Goal: Task Accomplishment & Management: Use online tool/utility

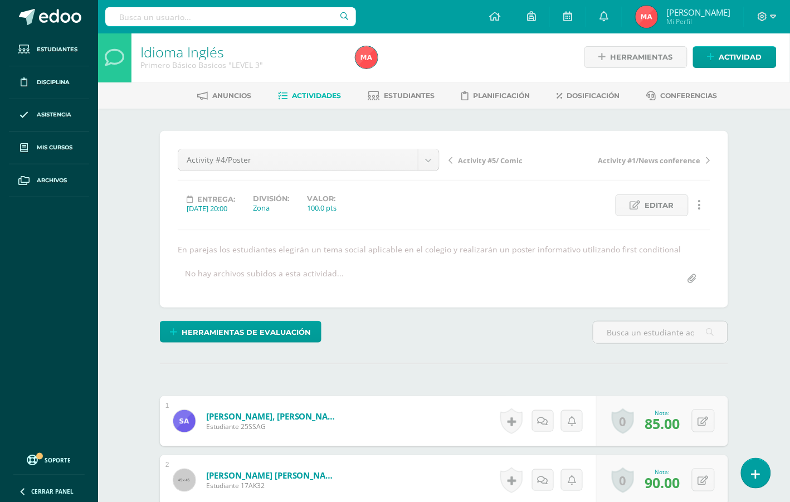
click at [747, 473] on link at bounding box center [756, 473] width 32 height 32
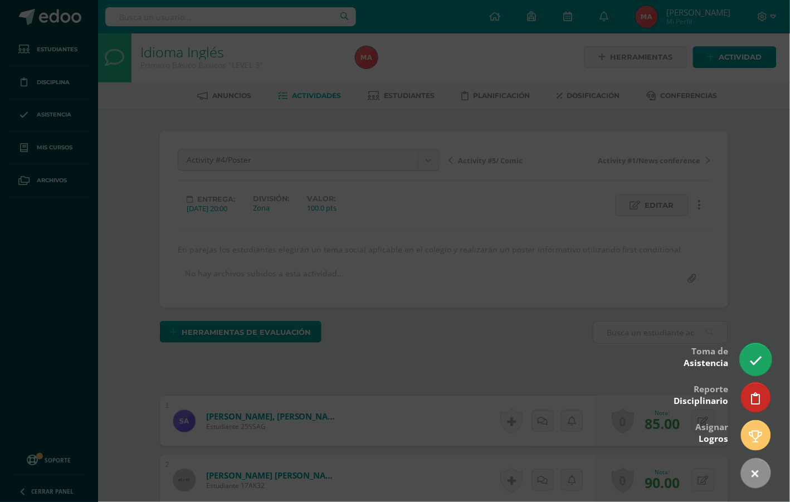
click at [742, 355] on link at bounding box center [756, 359] width 32 height 32
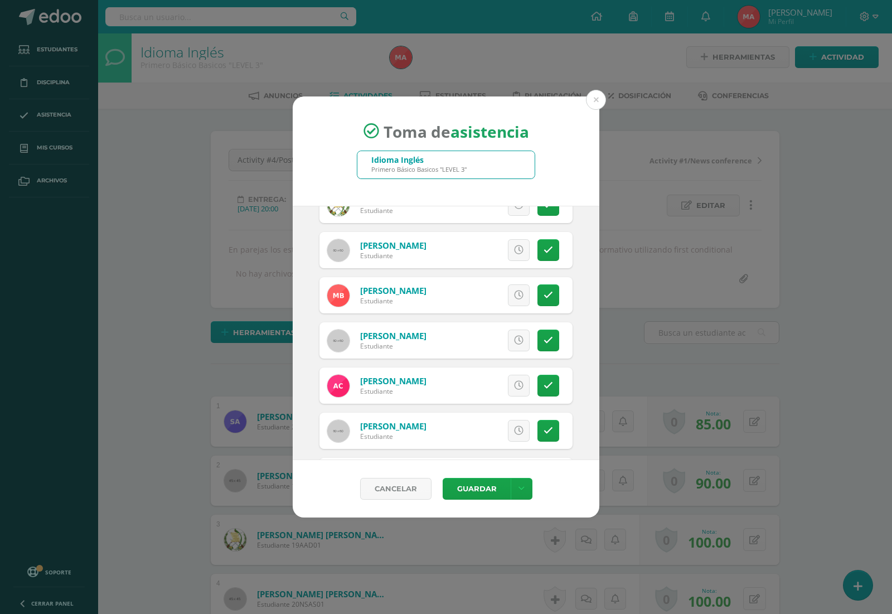
scroll to position [229, 0]
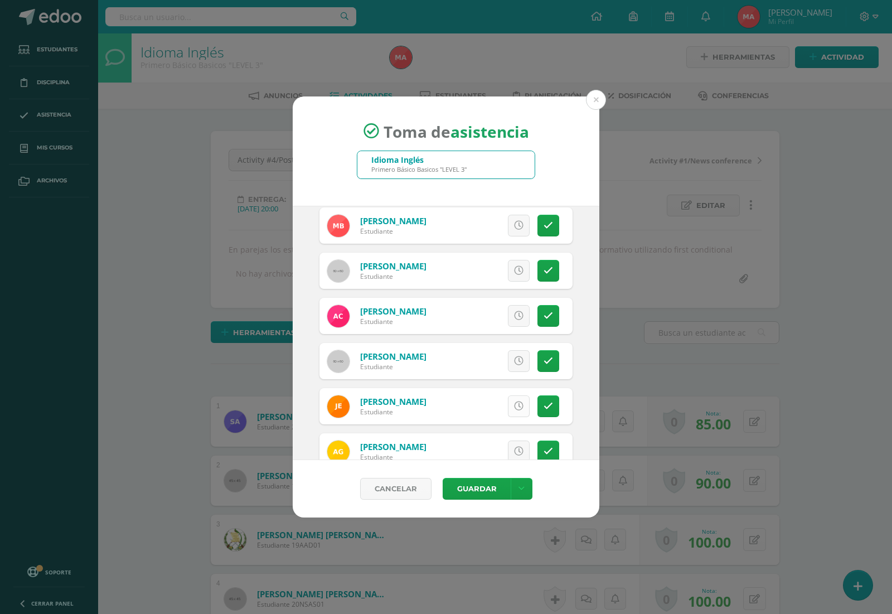
click at [514, 407] on icon at bounding box center [518, 405] width 9 height 9
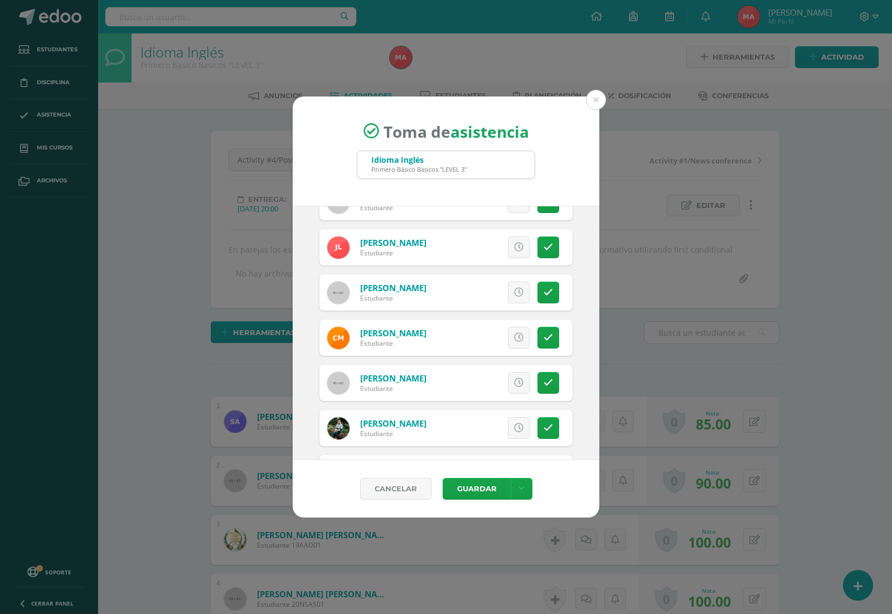
scroll to position [647, 0]
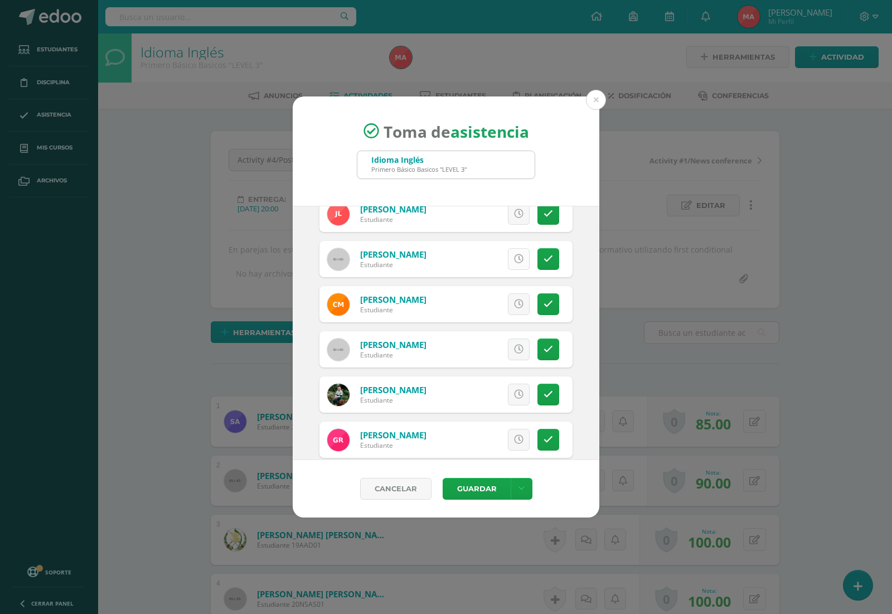
click at [514, 259] on icon at bounding box center [518, 258] width 9 height 9
click at [514, 216] on icon at bounding box center [518, 213] width 9 height 9
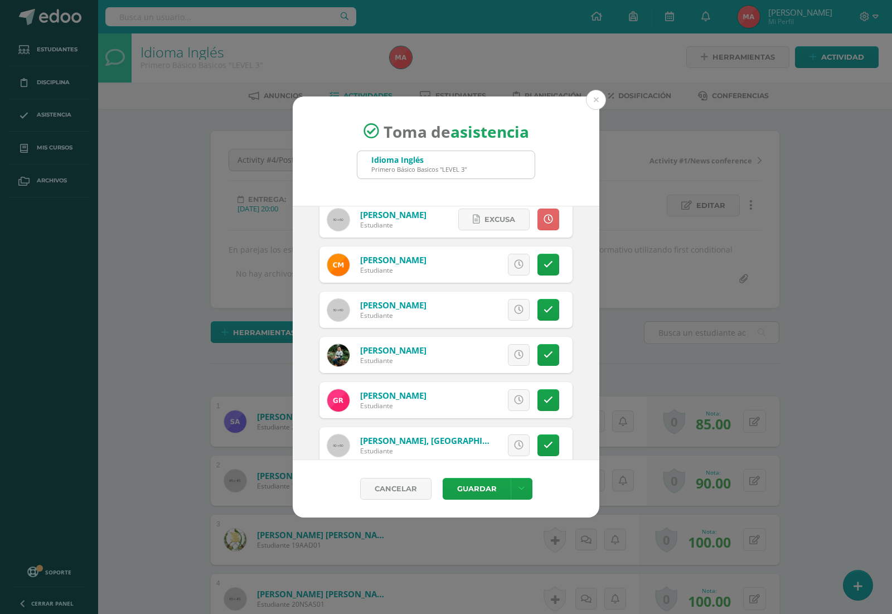
scroll to position [709, 0]
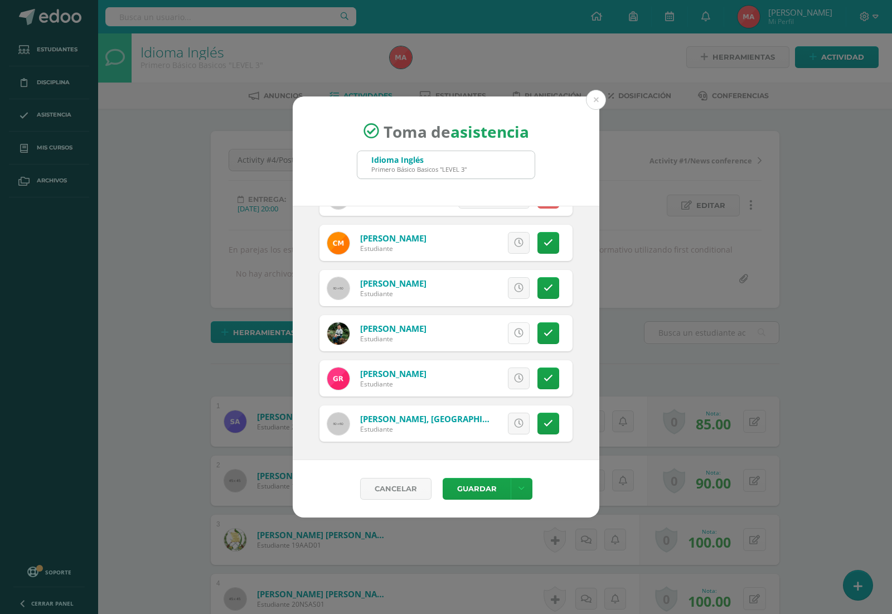
click at [514, 332] on icon at bounding box center [518, 332] width 9 height 9
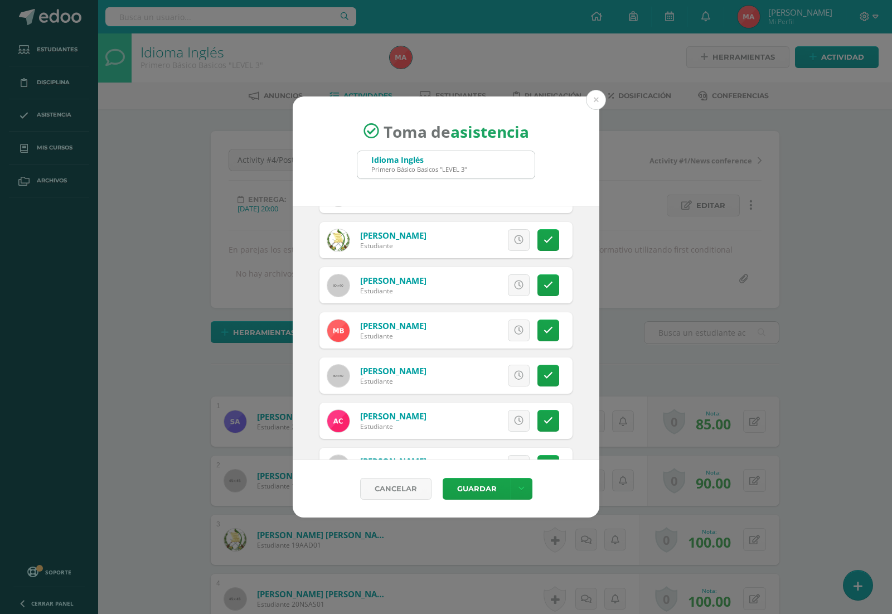
scroll to position [0, 0]
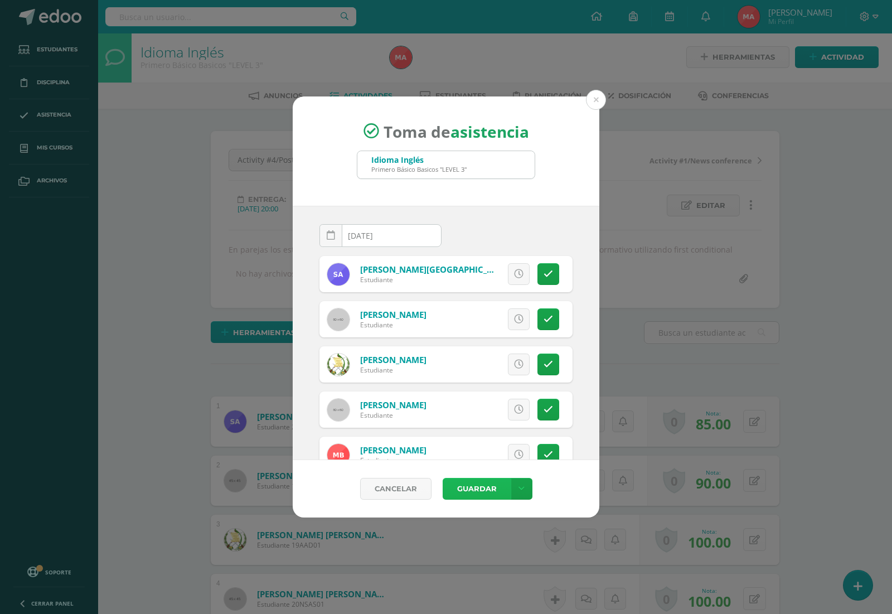
click at [460, 485] on button "Guardar" at bounding box center [477, 489] width 68 height 22
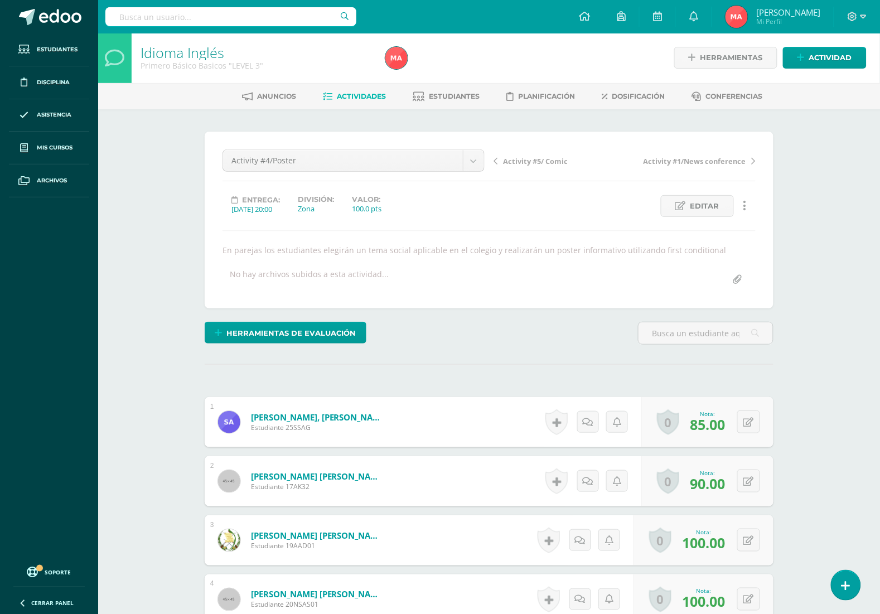
scroll to position [2, 0]
click at [40, 106] on link "Asistencia" at bounding box center [49, 115] width 80 height 33
